Goal: Task Accomplishment & Management: Use online tool/utility

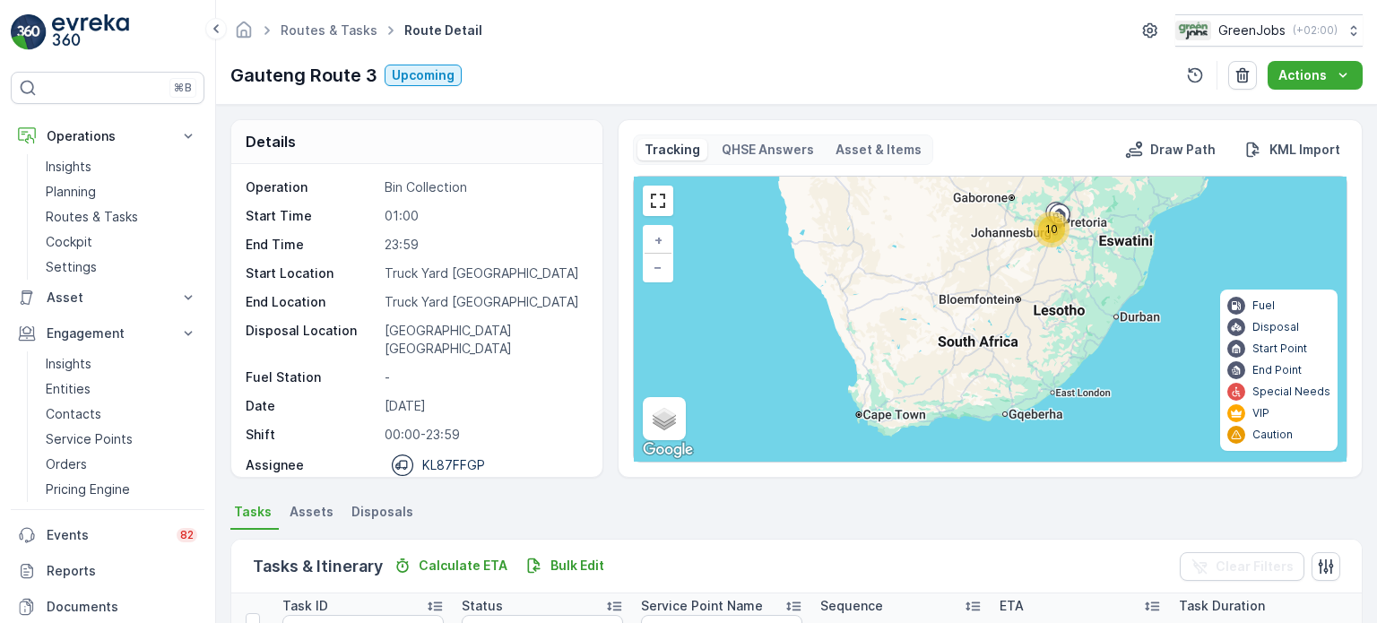
scroll to position [269, 0]
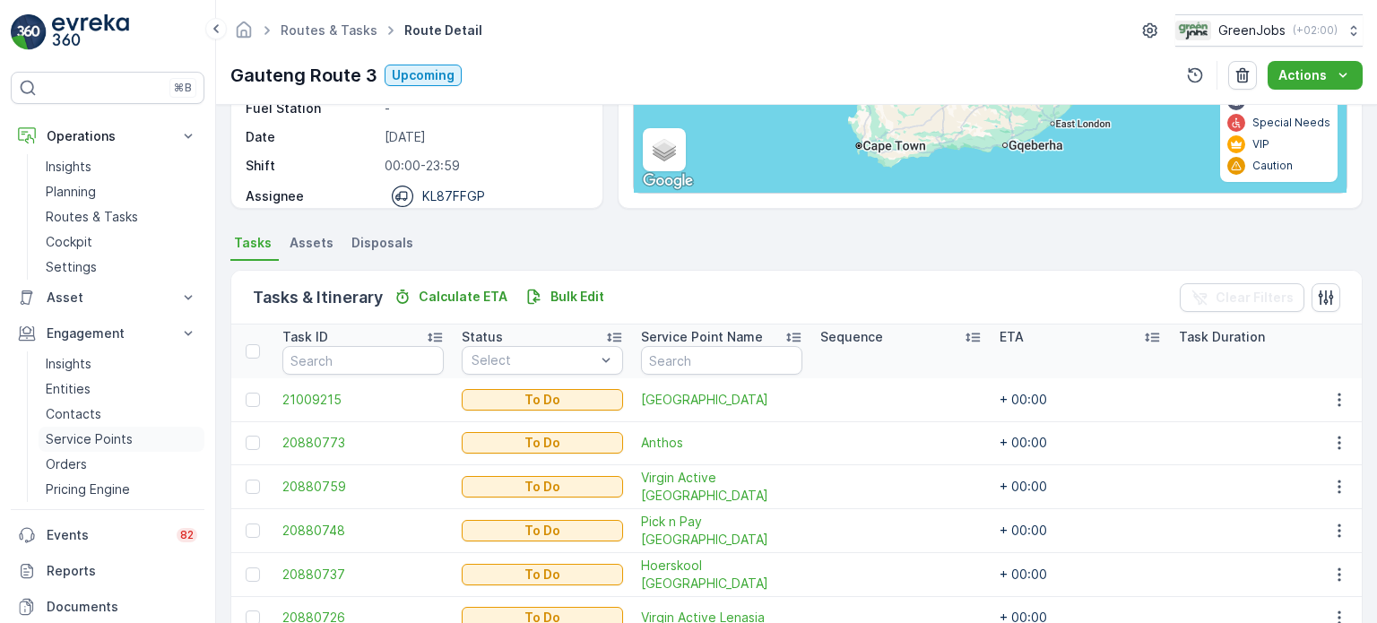
click at [64, 438] on p "Service Points" at bounding box center [89, 439] width 87 height 18
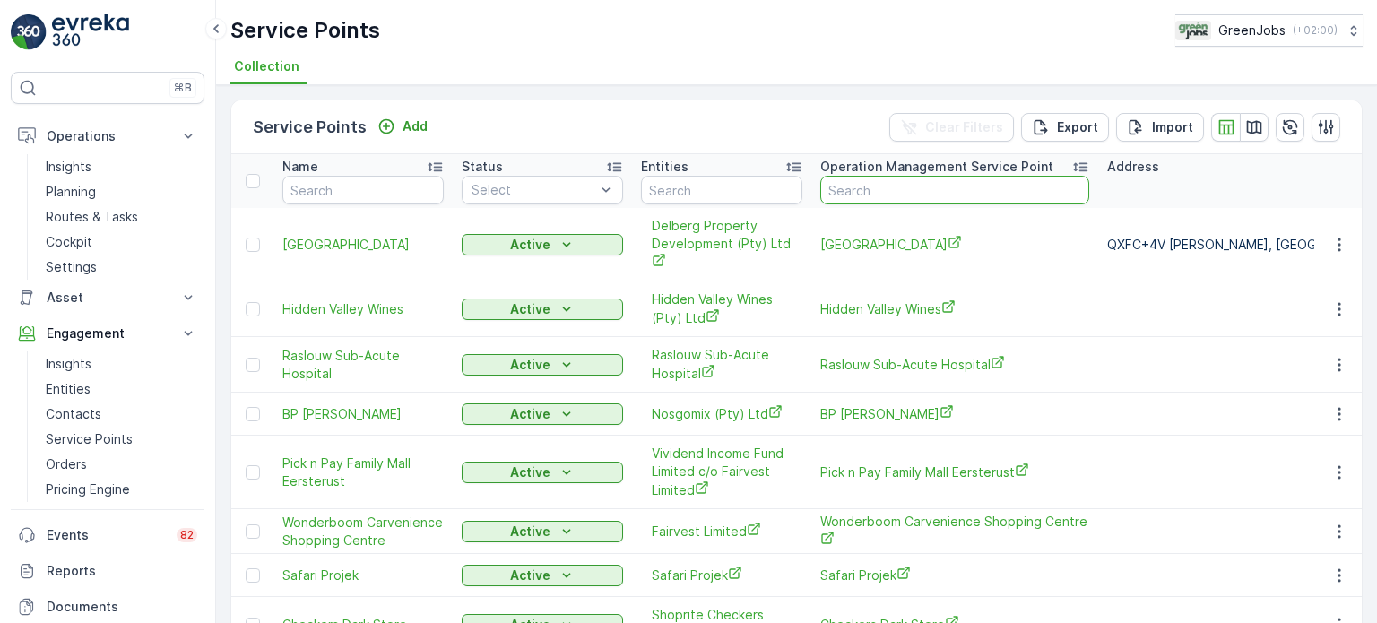
click at [926, 191] on input "text" at bounding box center [954, 190] width 269 height 29
type input "b"
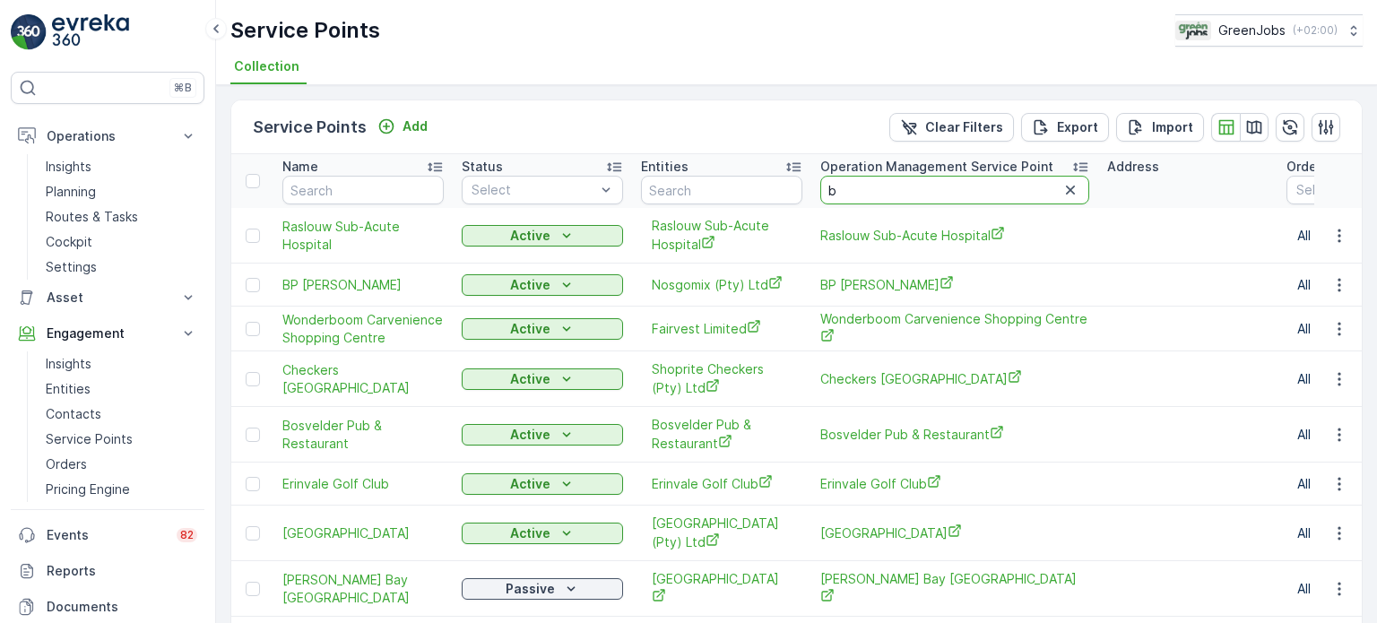
click at [912, 194] on input "b" at bounding box center [954, 190] width 269 height 29
type input "[PERSON_NAME]"
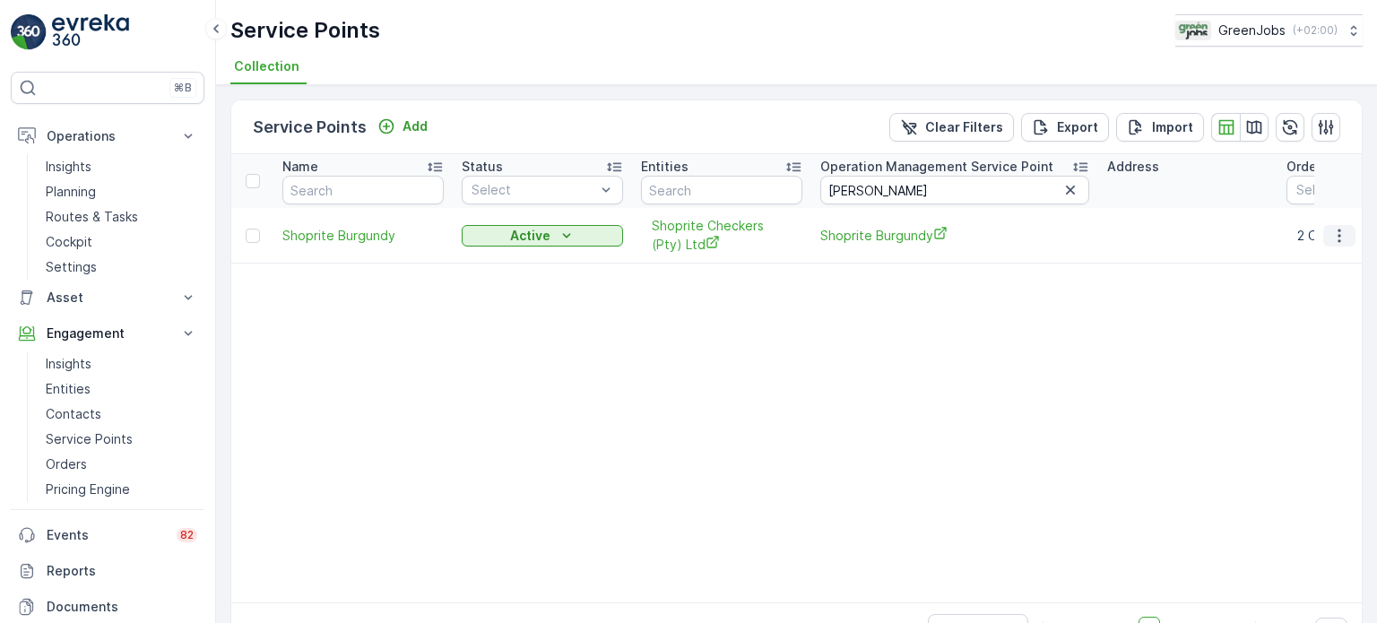
click at [1339, 234] on icon "button" at bounding box center [1339, 236] width 18 height 18
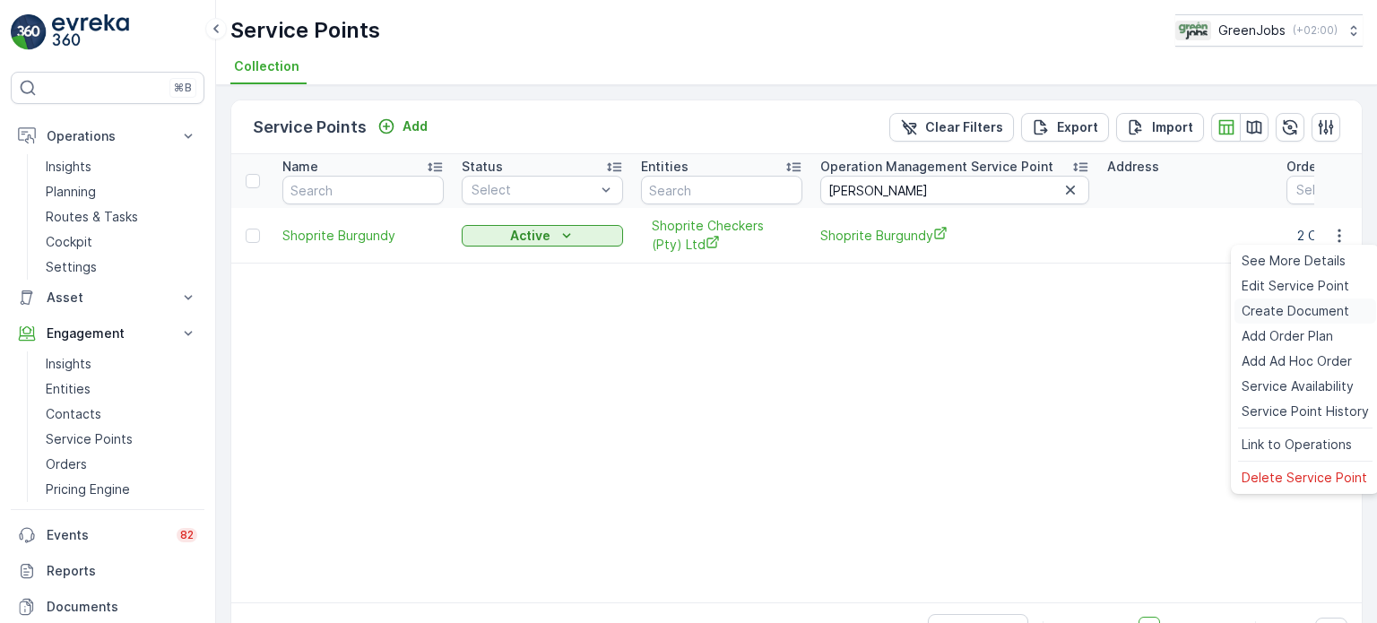
click at [1282, 306] on span "Create Document" at bounding box center [1295, 311] width 108 height 18
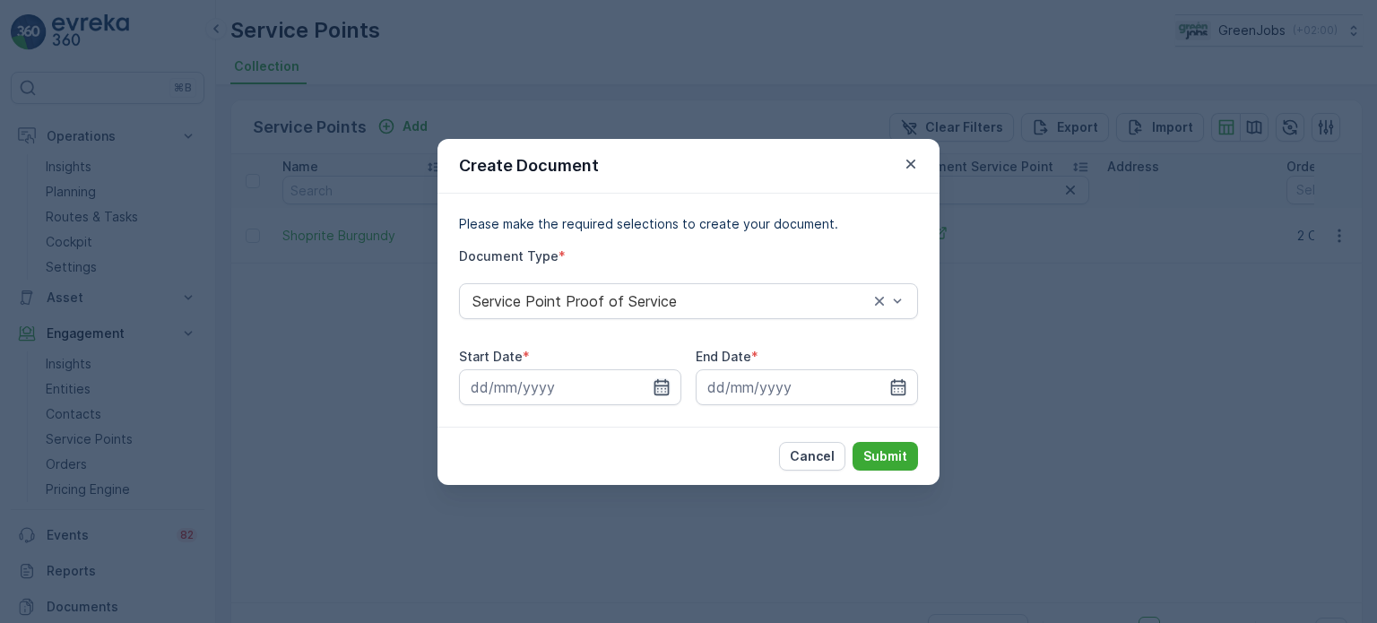
click at [661, 392] on icon "button" at bounding box center [661, 387] width 18 height 18
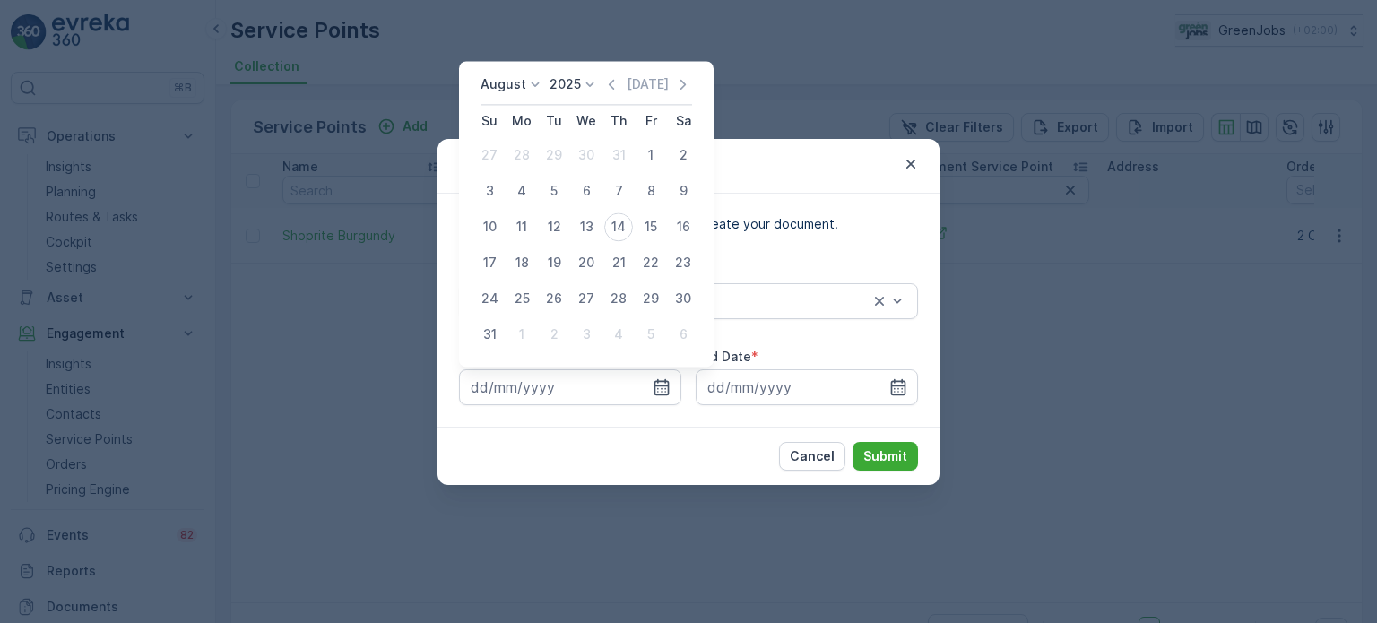
click at [526, 79] on icon at bounding box center [535, 84] width 18 height 18
click at [502, 234] on span "June" at bounding box center [506, 235] width 30 height 18
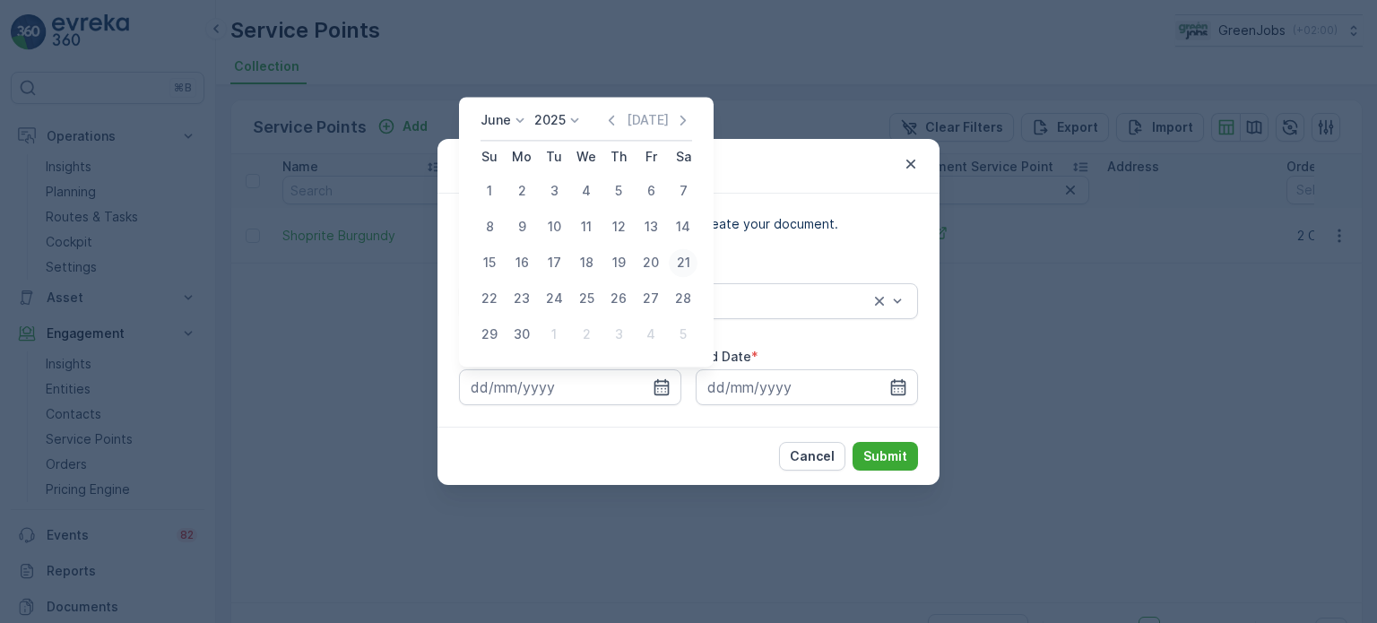
click at [678, 255] on div "21" at bounding box center [683, 262] width 29 height 29
type input "[DATE]"
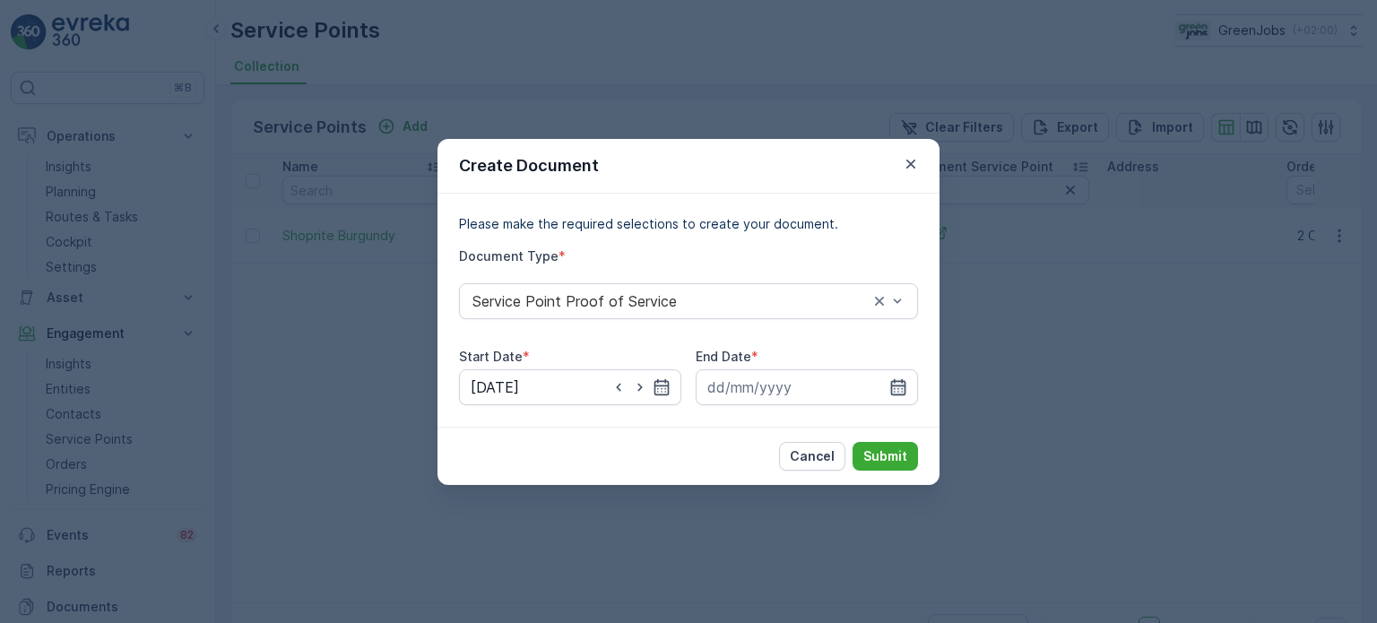
click at [900, 382] on icon "button" at bounding box center [898, 387] width 18 height 18
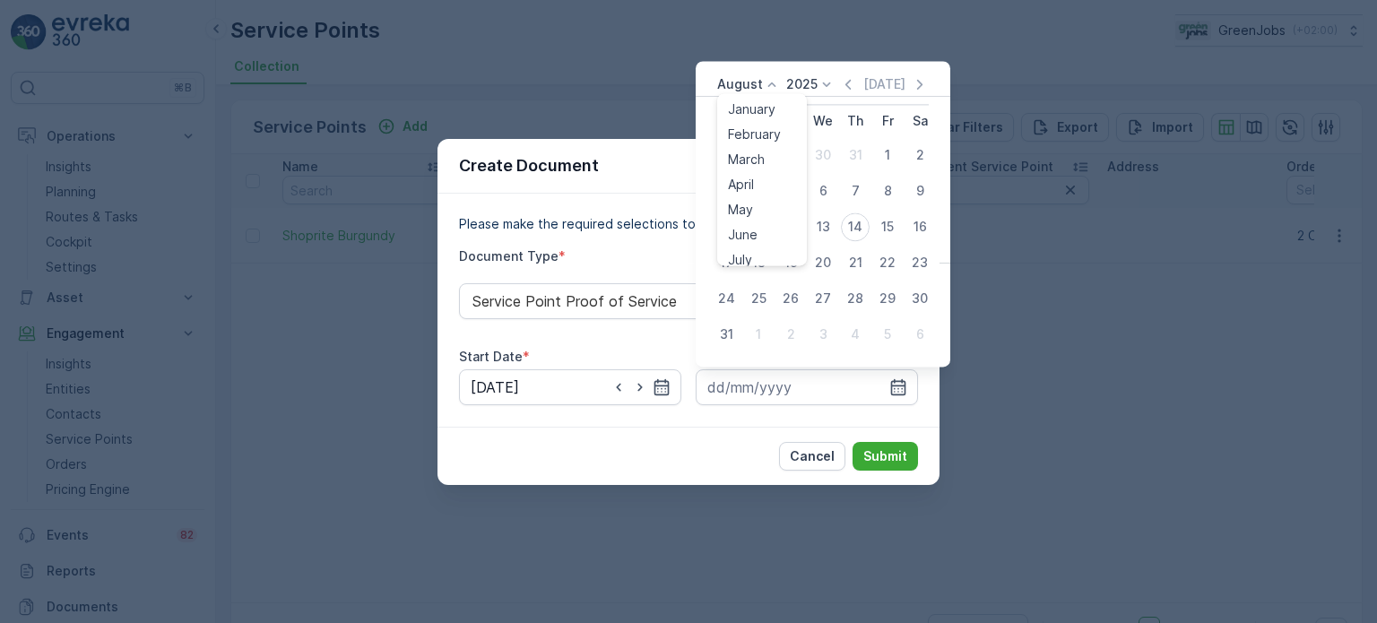
click at [772, 85] on icon at bounding box center [772, 84] width 18 height 18
click at [745, 251] on span "July" at bounding box center [740, 253] width 24 height 18
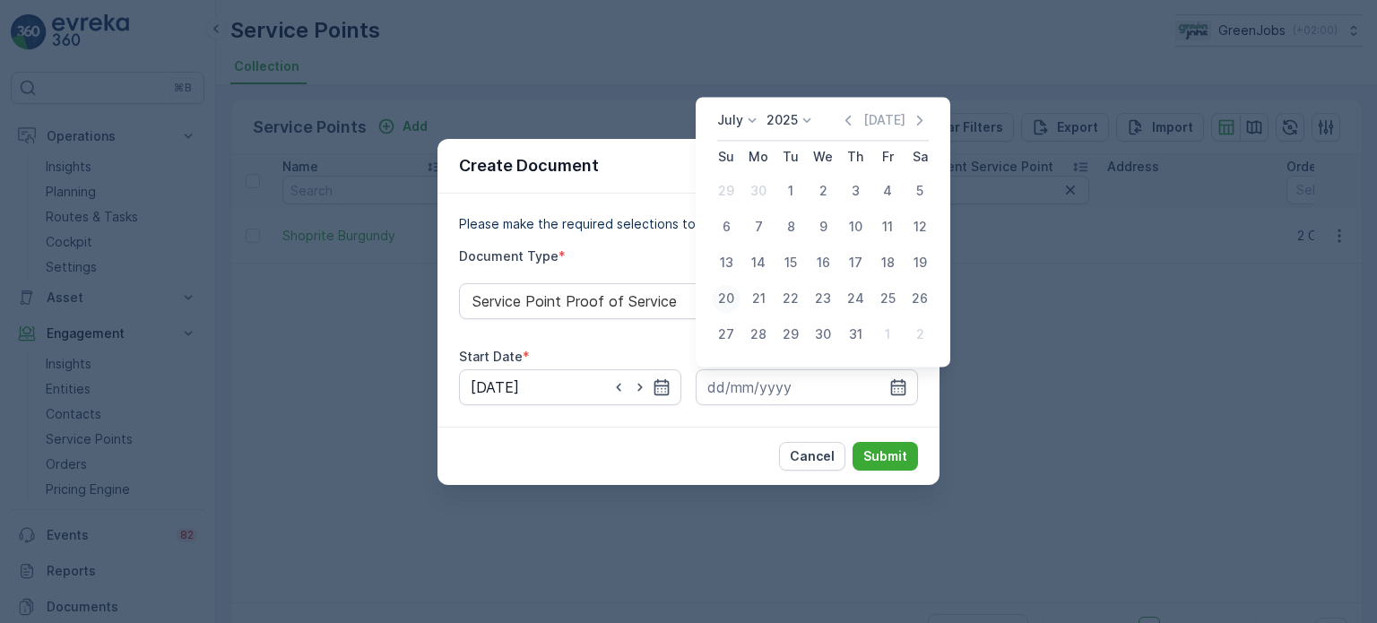
click at [734, 302] on div "20" at bounding box center [726, 298] width 29 height 29
type input "[DATE]"
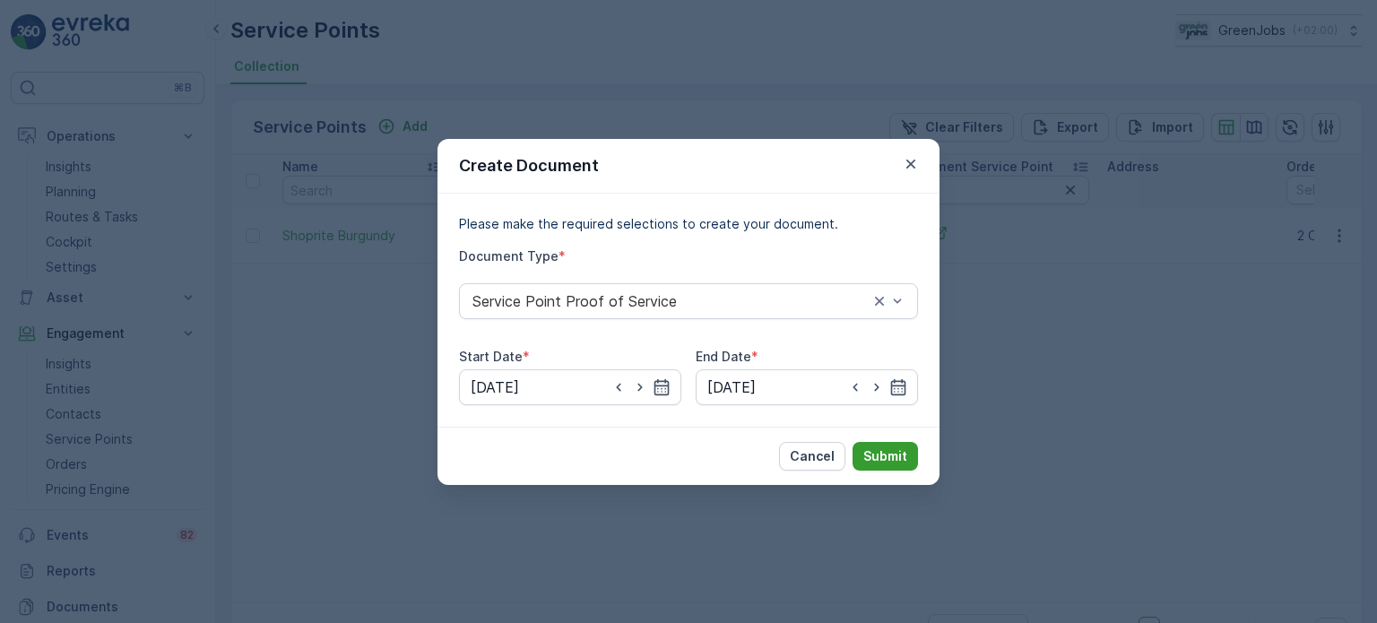
click at [893, 448] on p "Submit" at bounding box center [885, 456] width 44 height 18
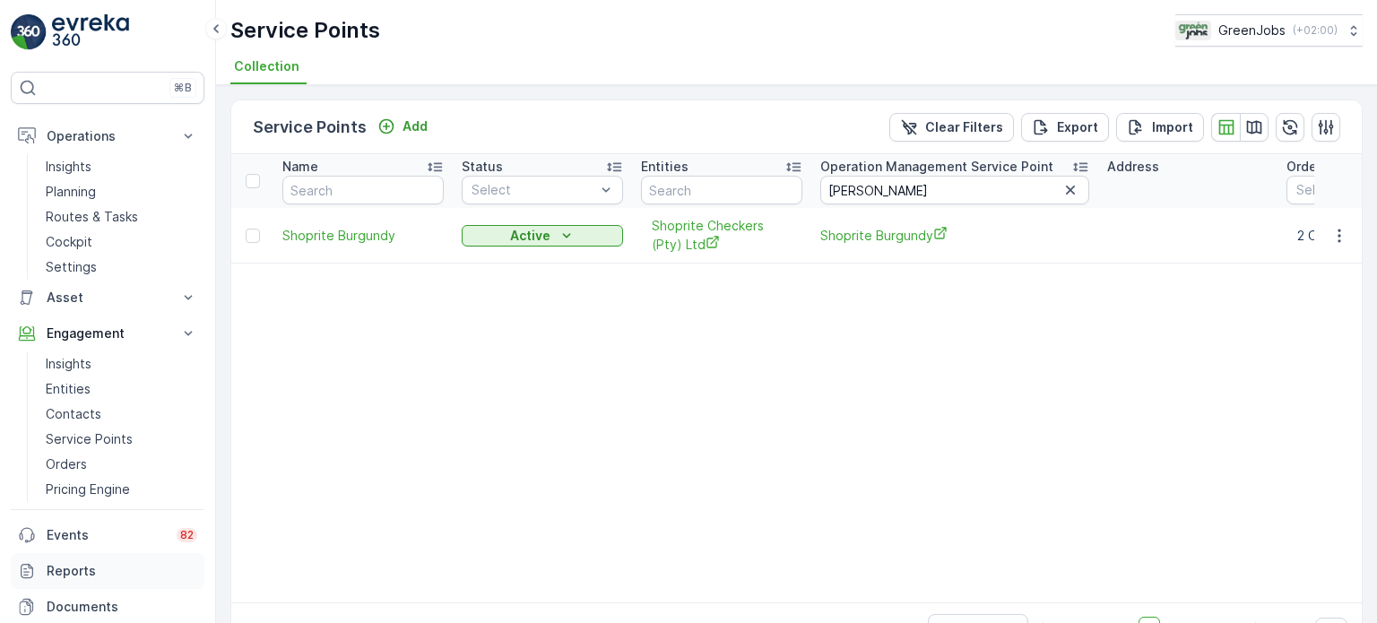
click at [78, 569] on p "Reports" at bounding box center [122, 571] width 151 height 18
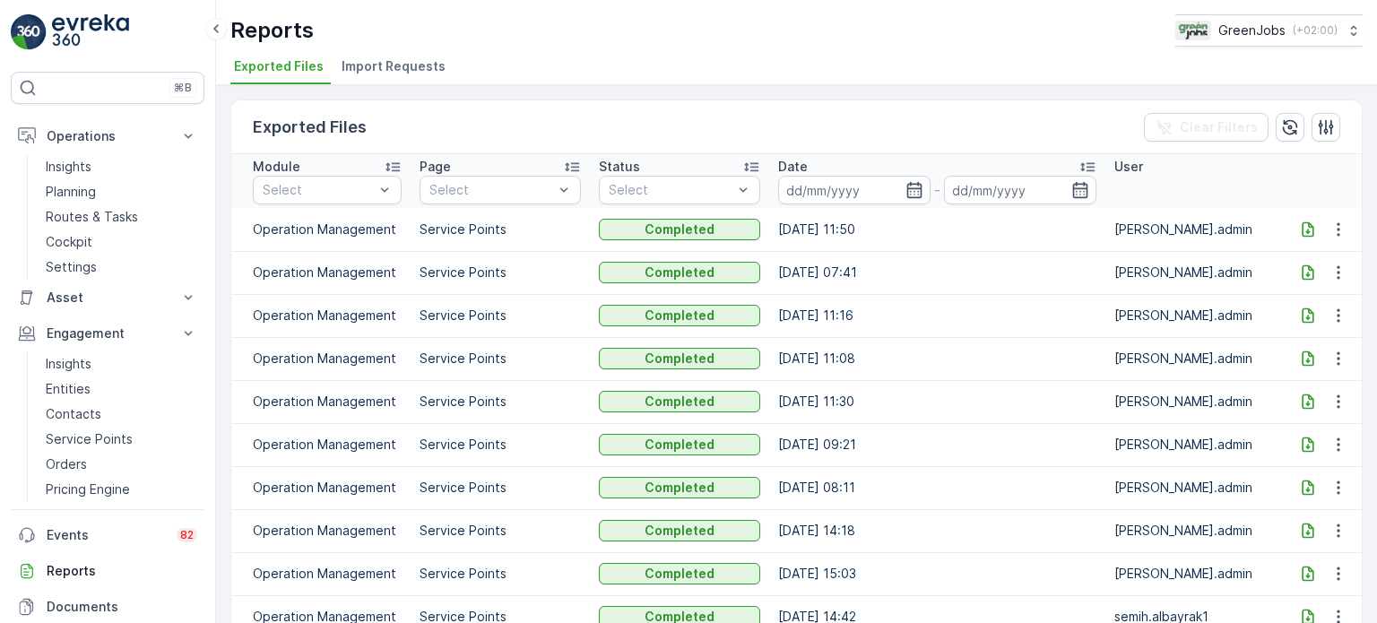
click at [1304, 224] on icon at bounding box center [1307, 228] width 12 height 15
click at [97, 601] on p "Documents" at bounding box center [122, 607] width 151 height 18
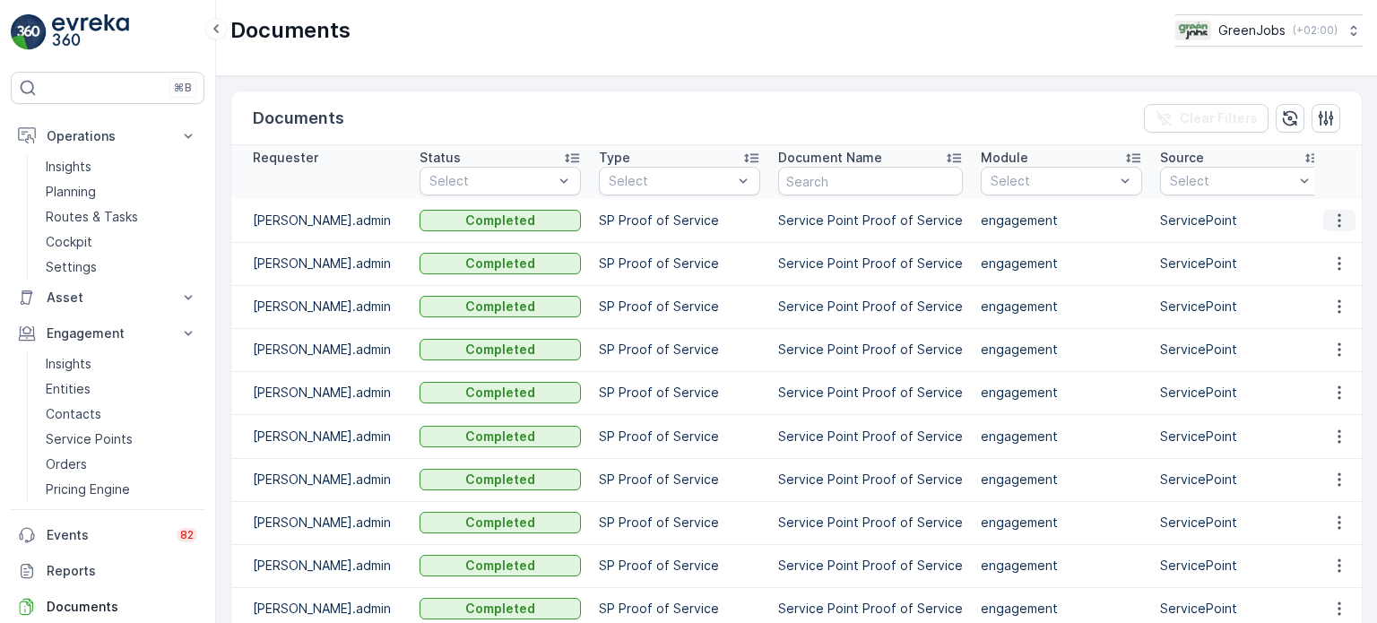
click at [1338, 212] on icon "button" at bounding box center [1339, 221] width 18 height 18
click at [1316, 249] on span "See Details" at bounding box center [1334, 247] width 69 height 18
